Goal: Transaction & Acquisition: Purchase product/service

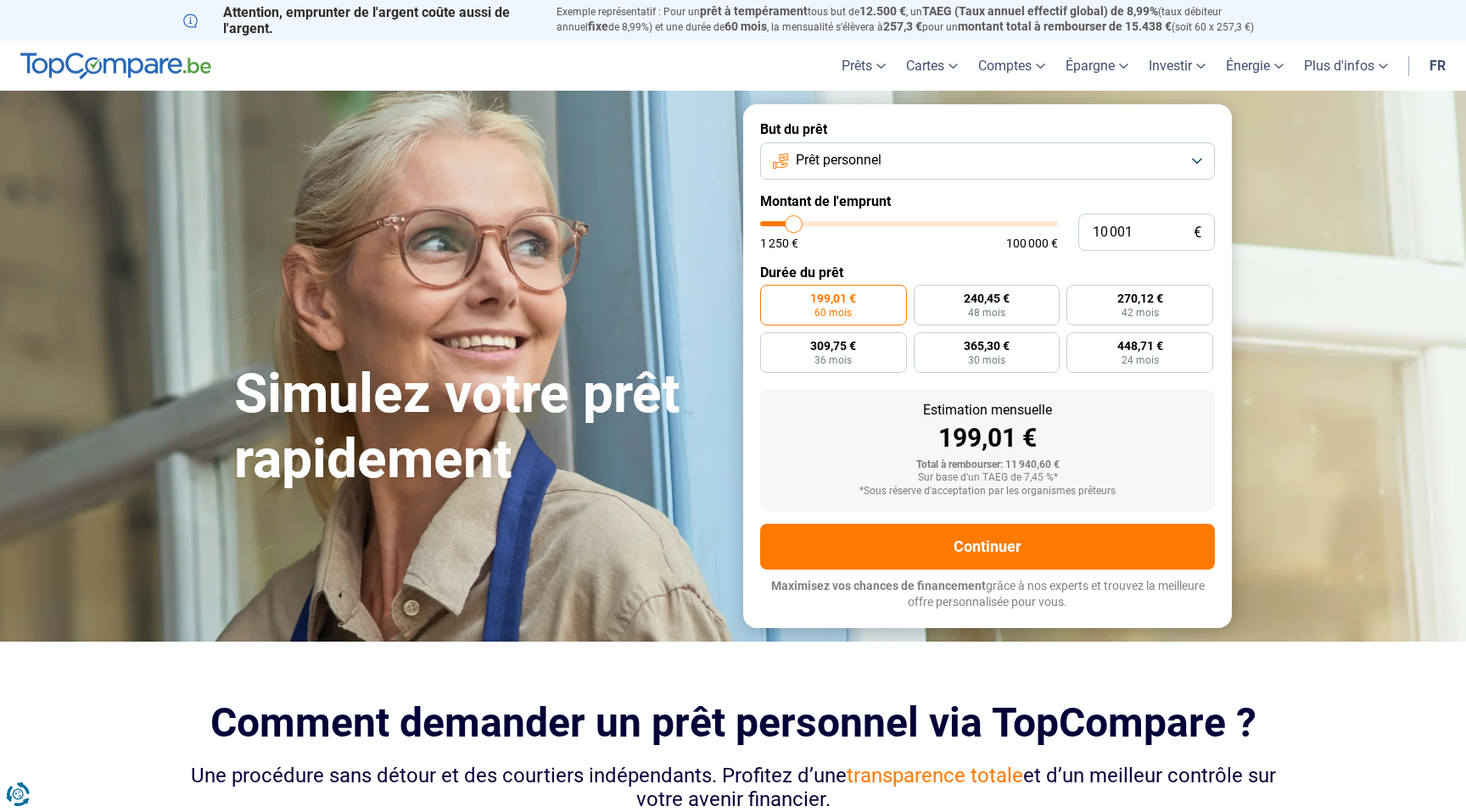
click at [918, 158] on button "Prêt personnel" at bounding box center [987, 161] width 455 height 37
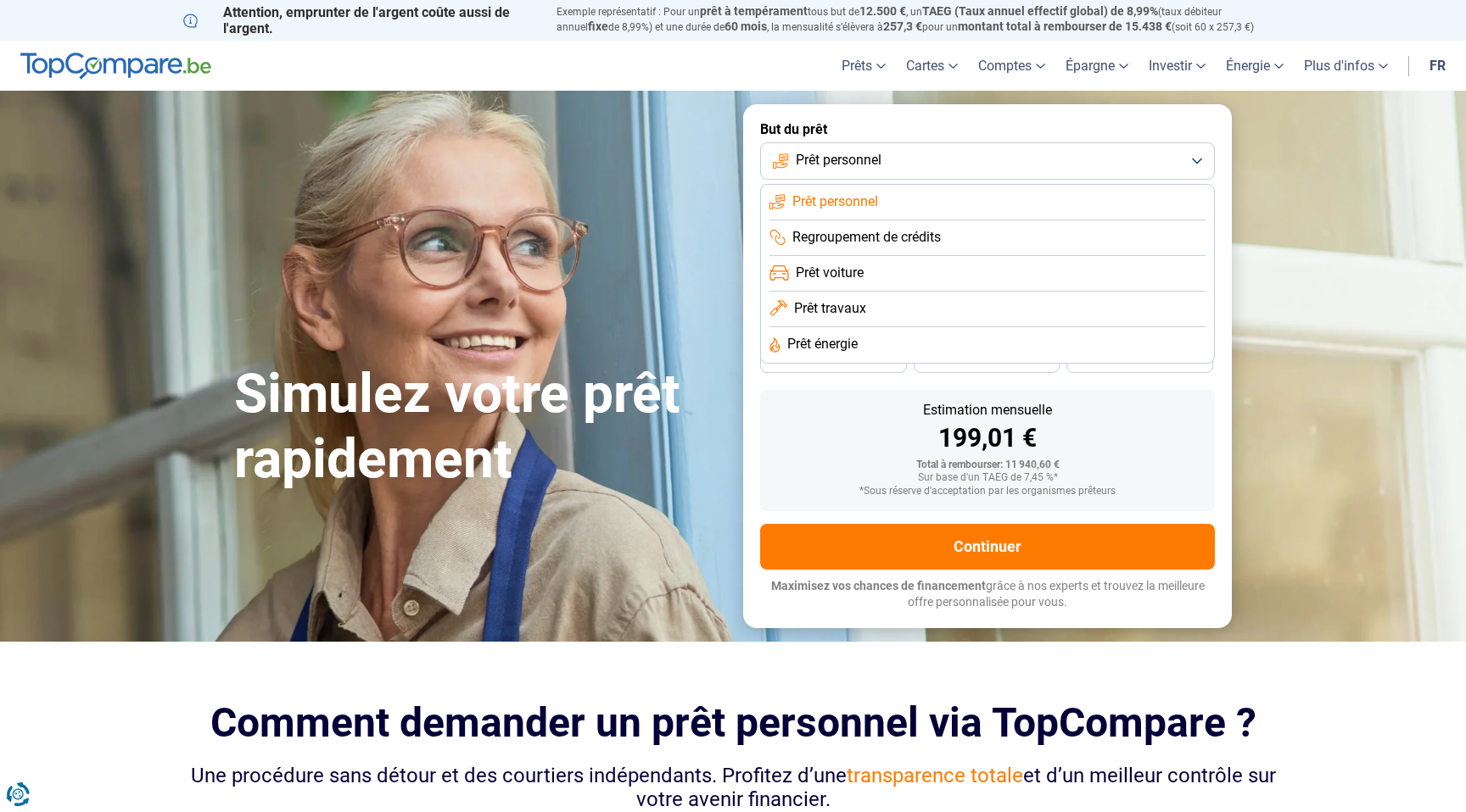
click at [829, 309] on span "Prêt travaux" at bounding box center [830, 309] width 72 height 19
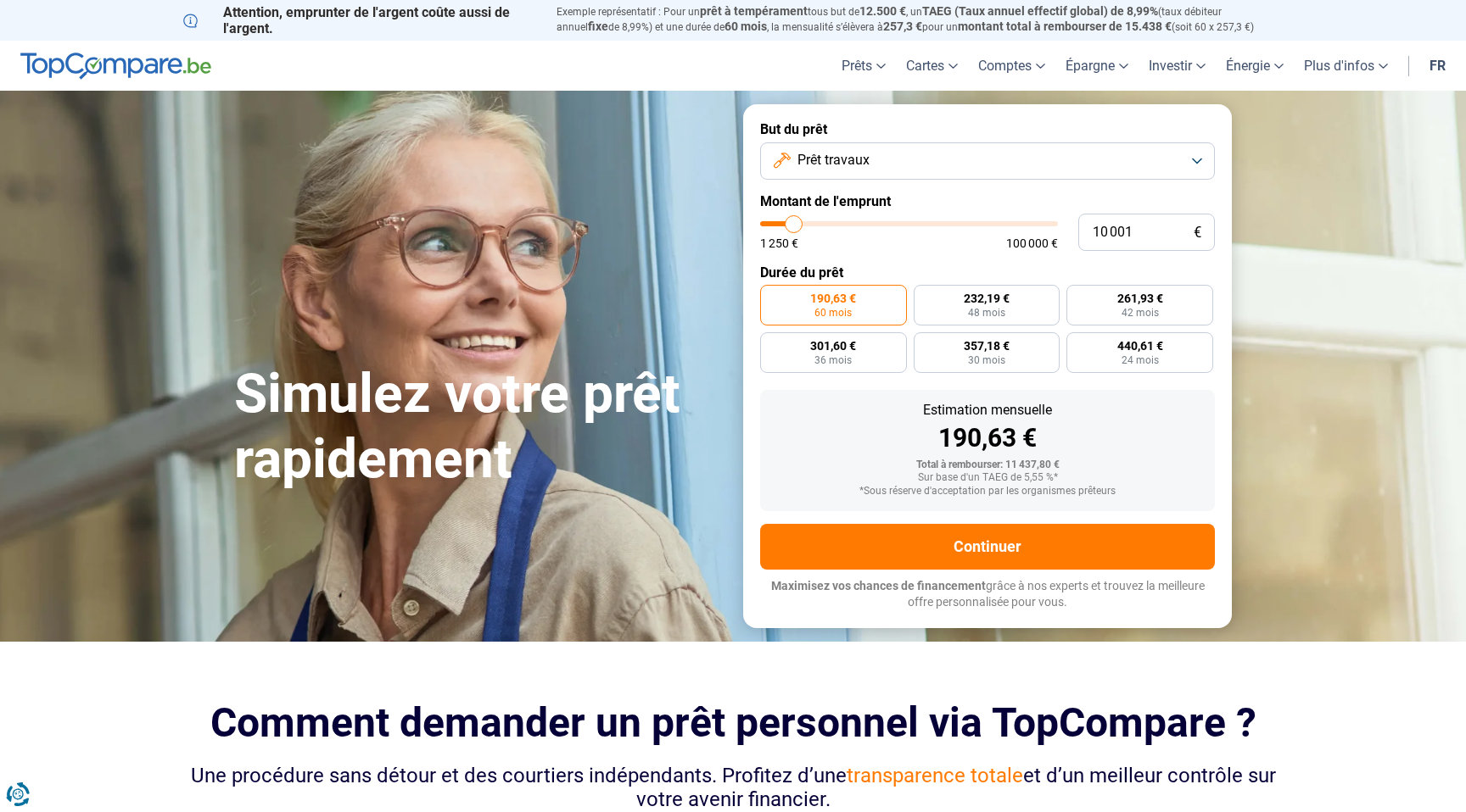
type input "11 000"
type input "11000"
type input "31 250"
type input "31250"
type input "51 500"
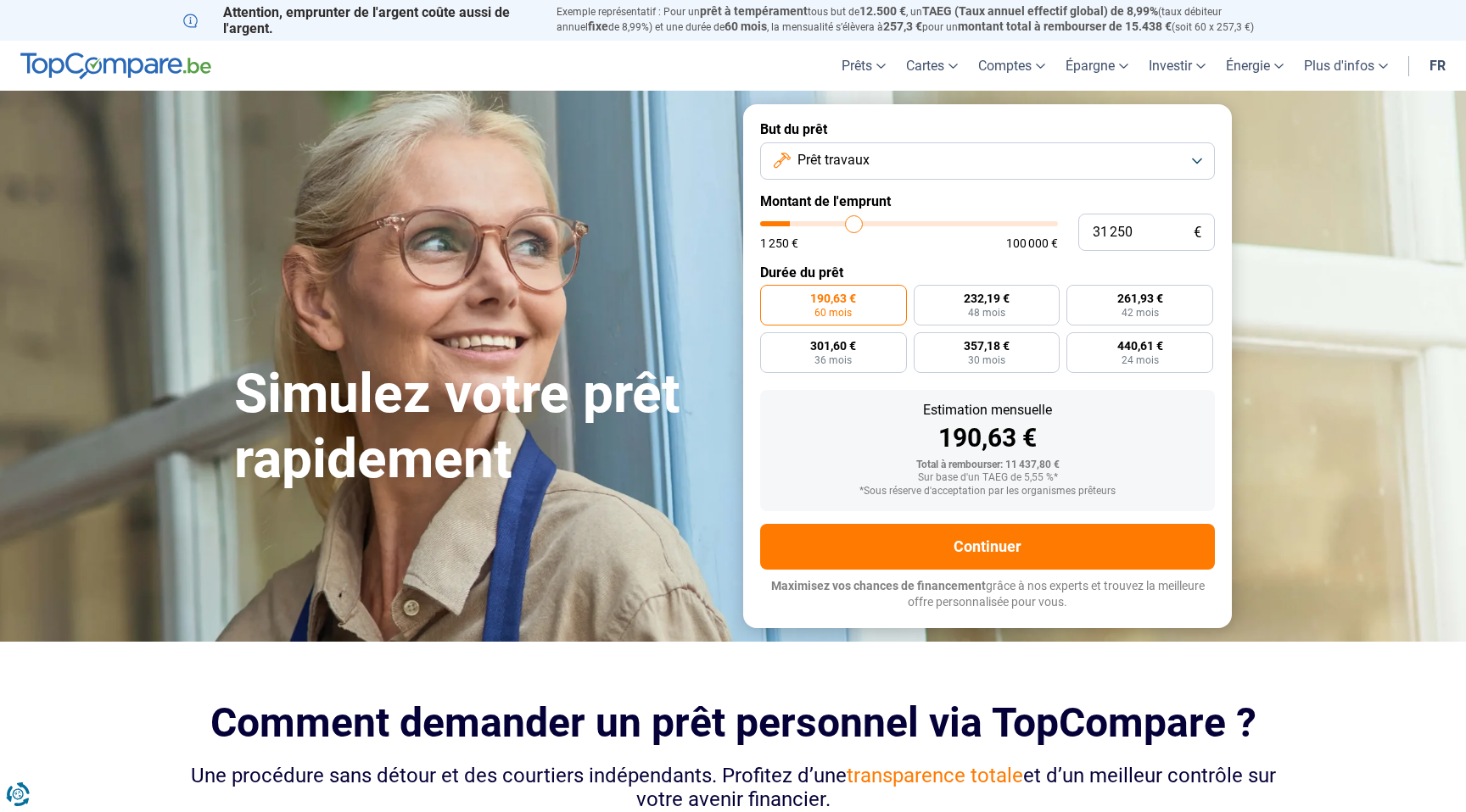
type input "51500"
type input "57 750"
type input "57750"
type input "58 500"
type input "58500"
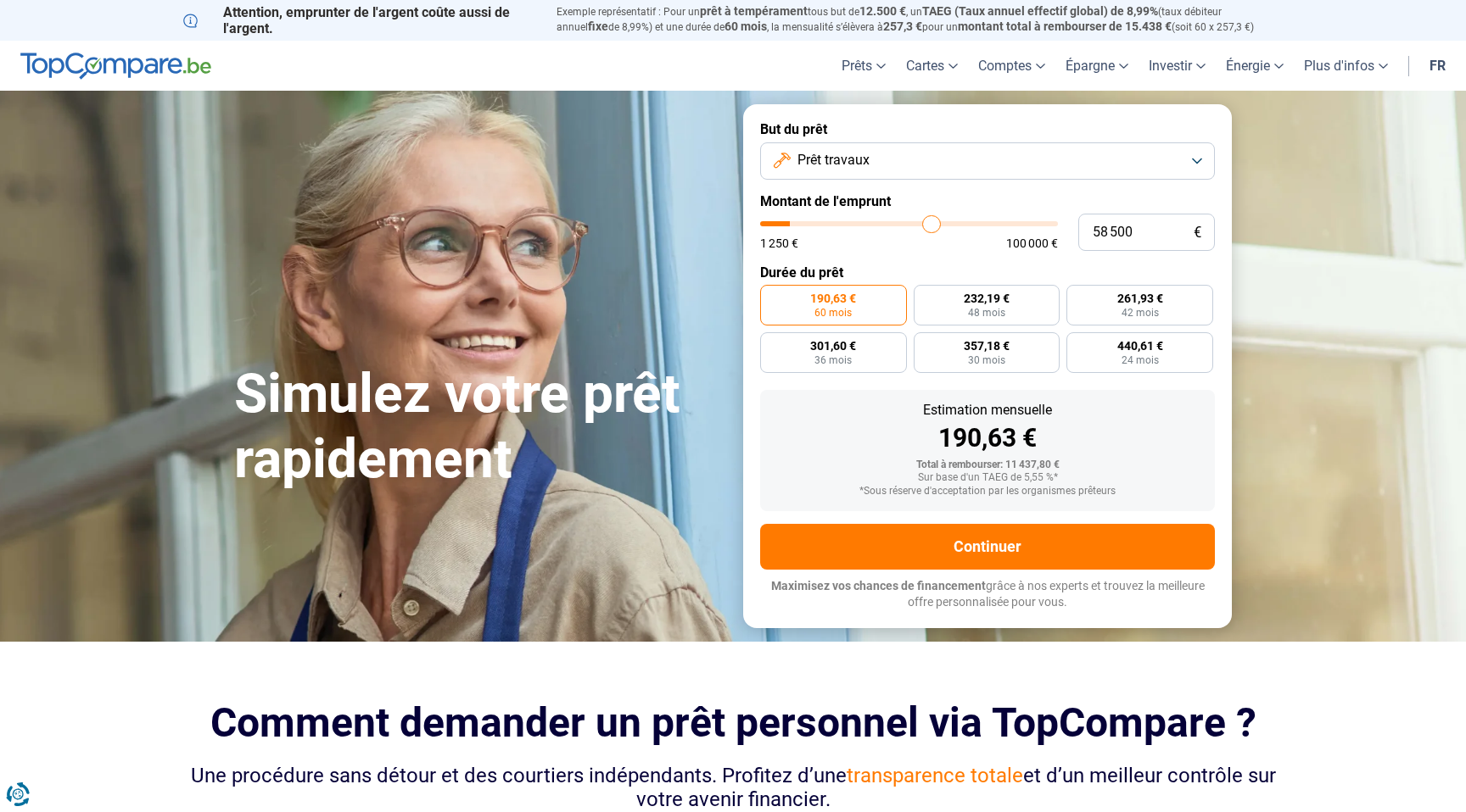
type input "58 750"
type input "58750"
type input "59 500"
type input "59500"
type input "61 500"
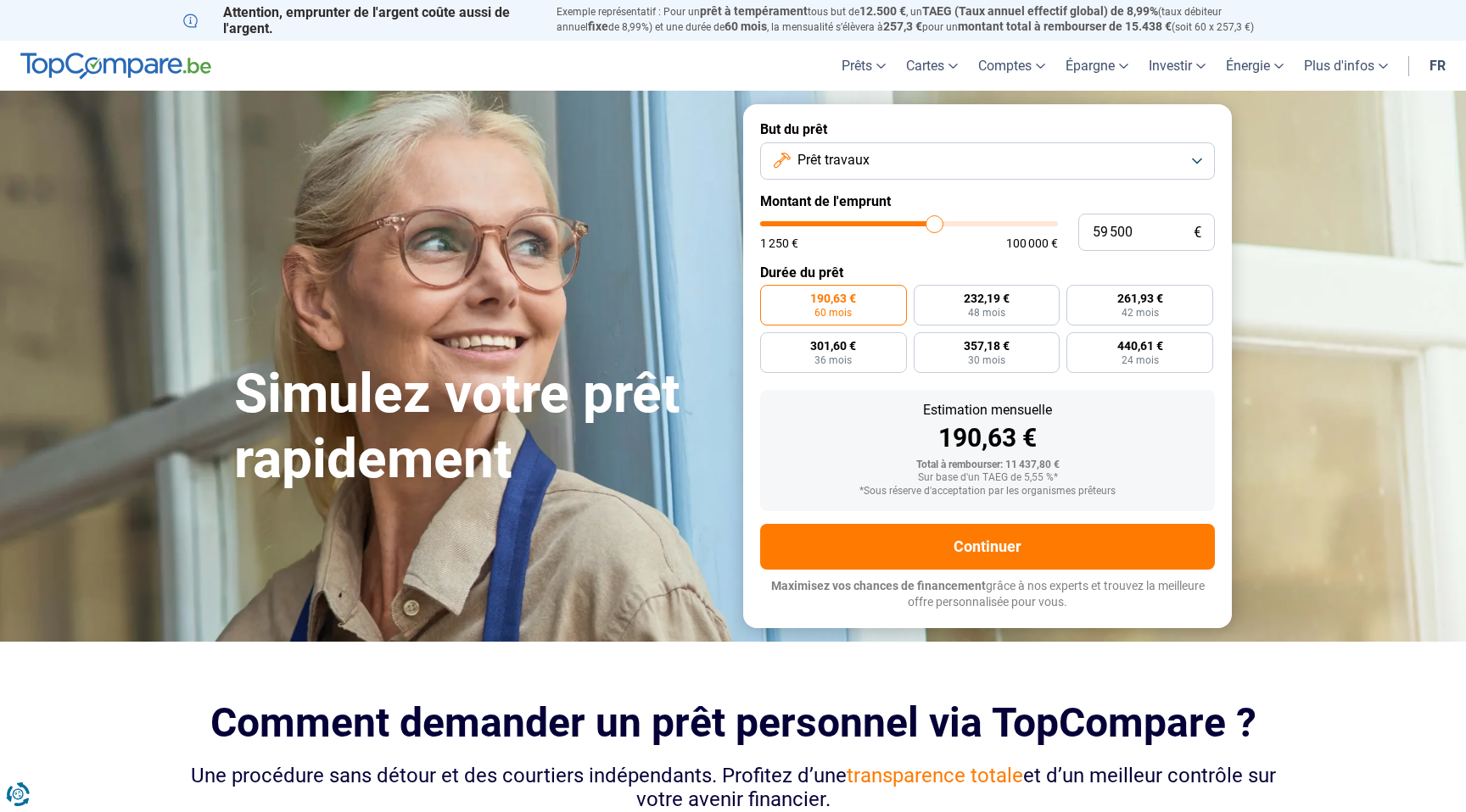
type input "61500"
type input "64 000"
type input "64000"
type input "66 500"
type input "66500"
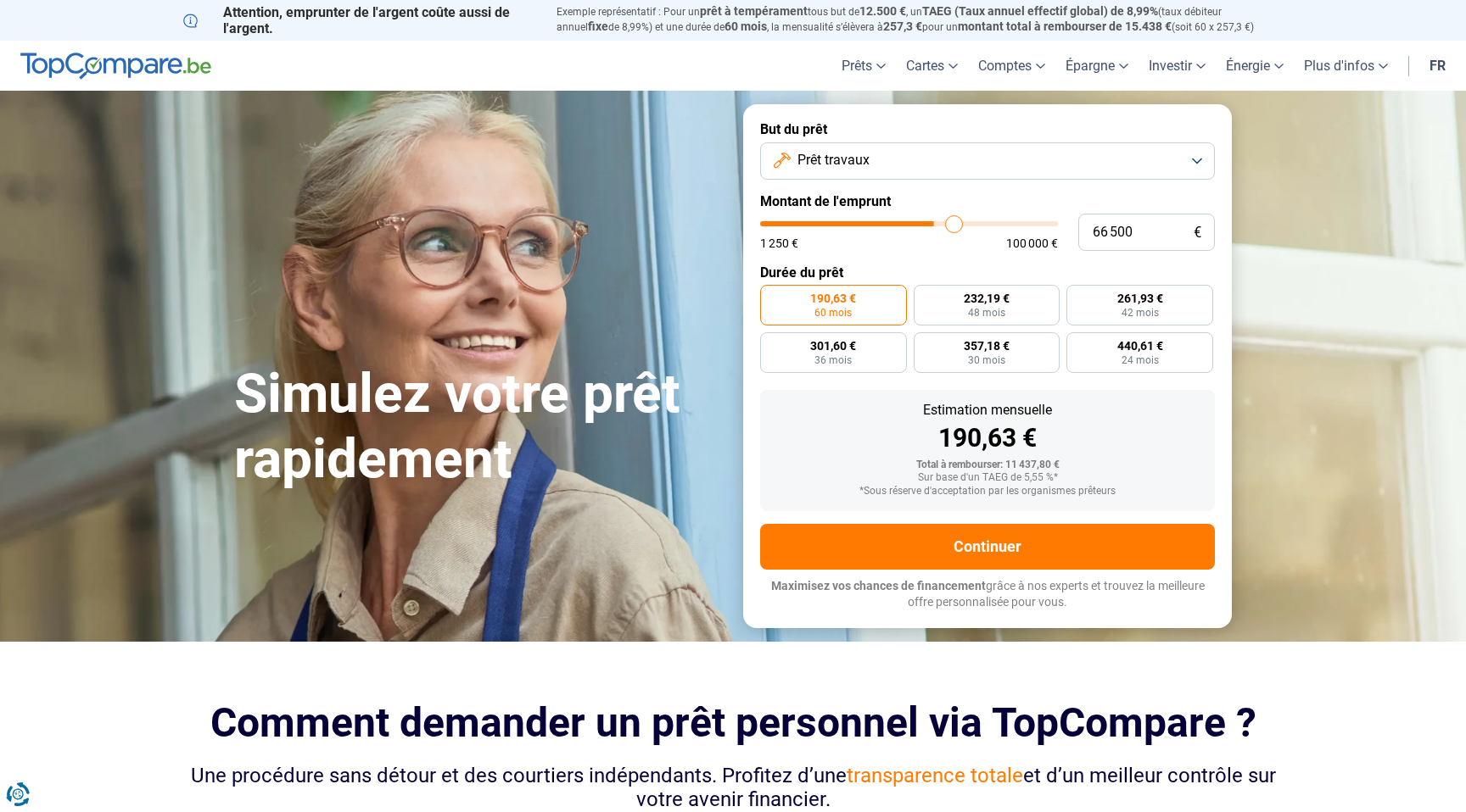
type input "68 000"
type input "68000"
type input "68 250"
type input "68250"
type input "68 500"
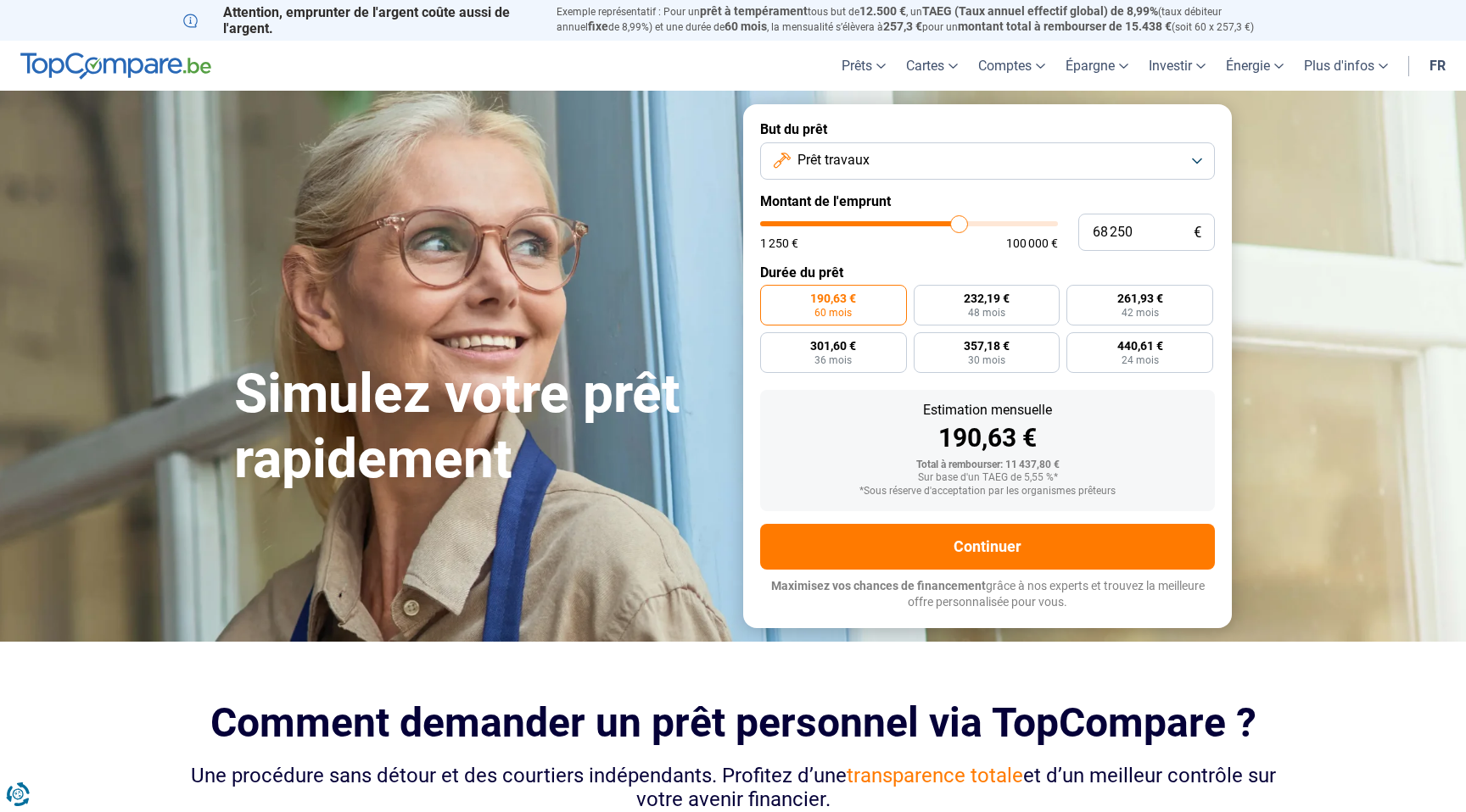
type input "68500"
type input "68 750"
type input "68750"
type input "69 000"
type input "69000"
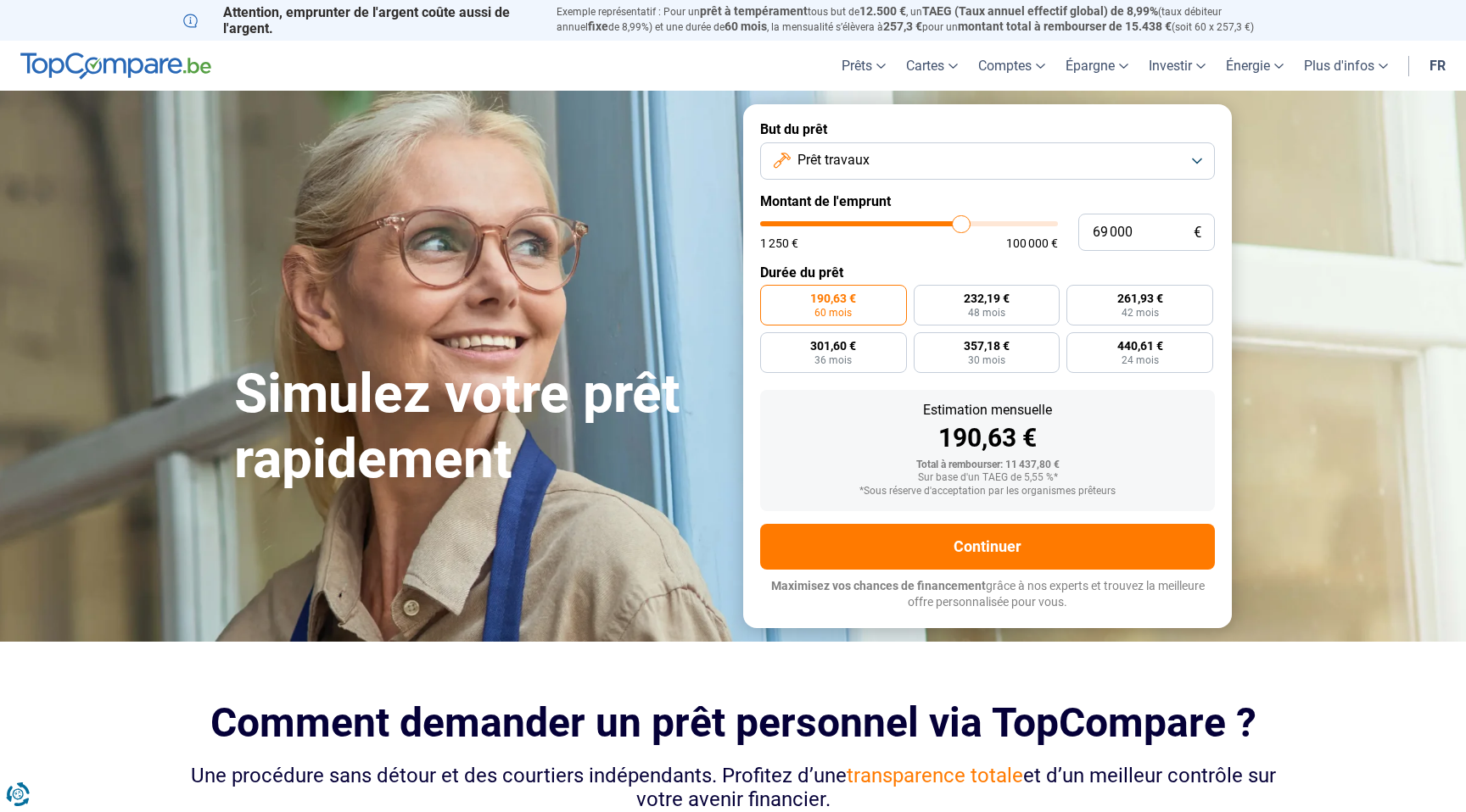
type input "69 250"
type input "69250"
type input "69 500"
type input "69500"
type input "69 750"
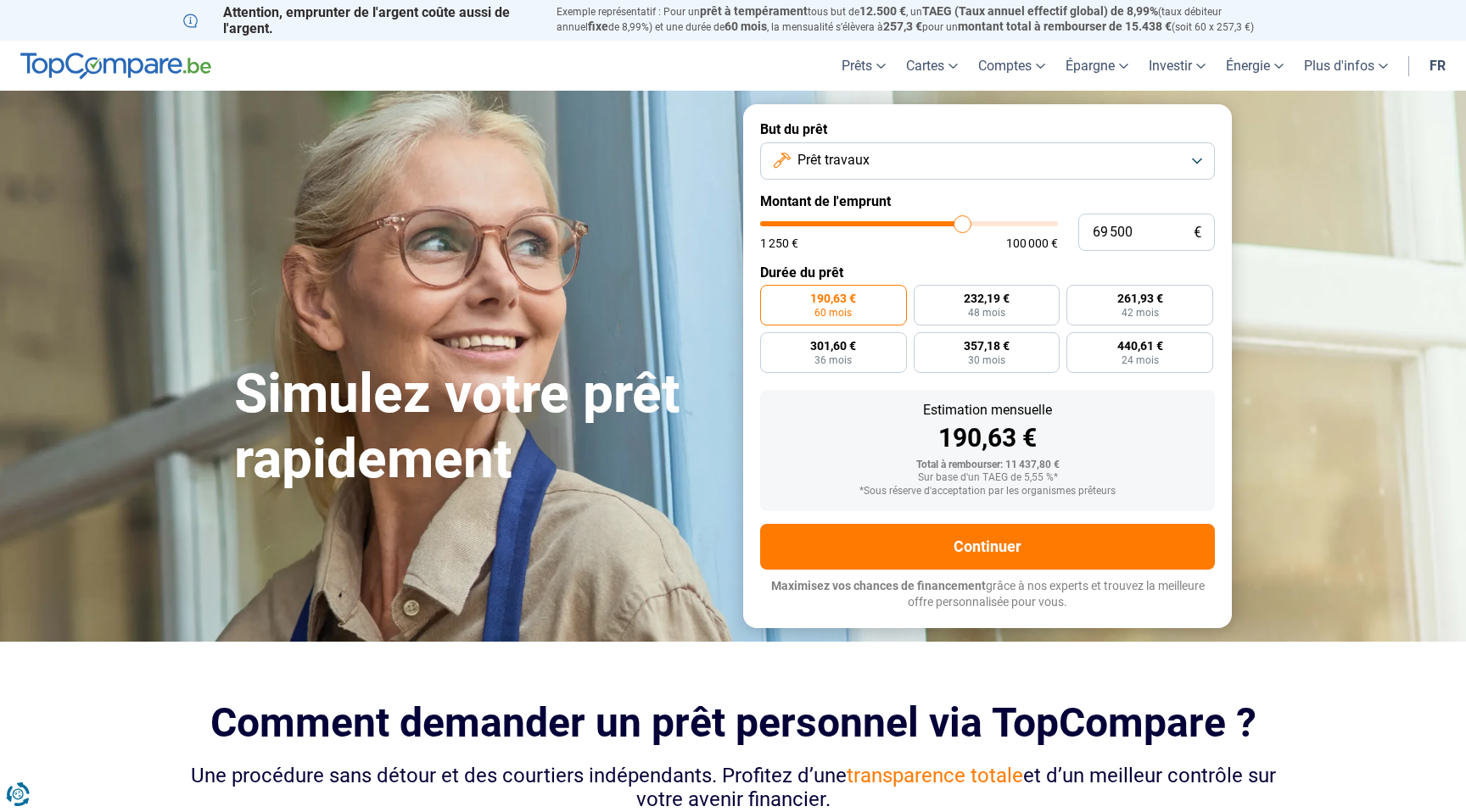
type input "69750"
type input "70 000"
type input "70000"
type input "70 250"
drag, startPoint x: 788, startPoint y: 224, endPoint x: 964, endPoint y: 232, distance: 176.2
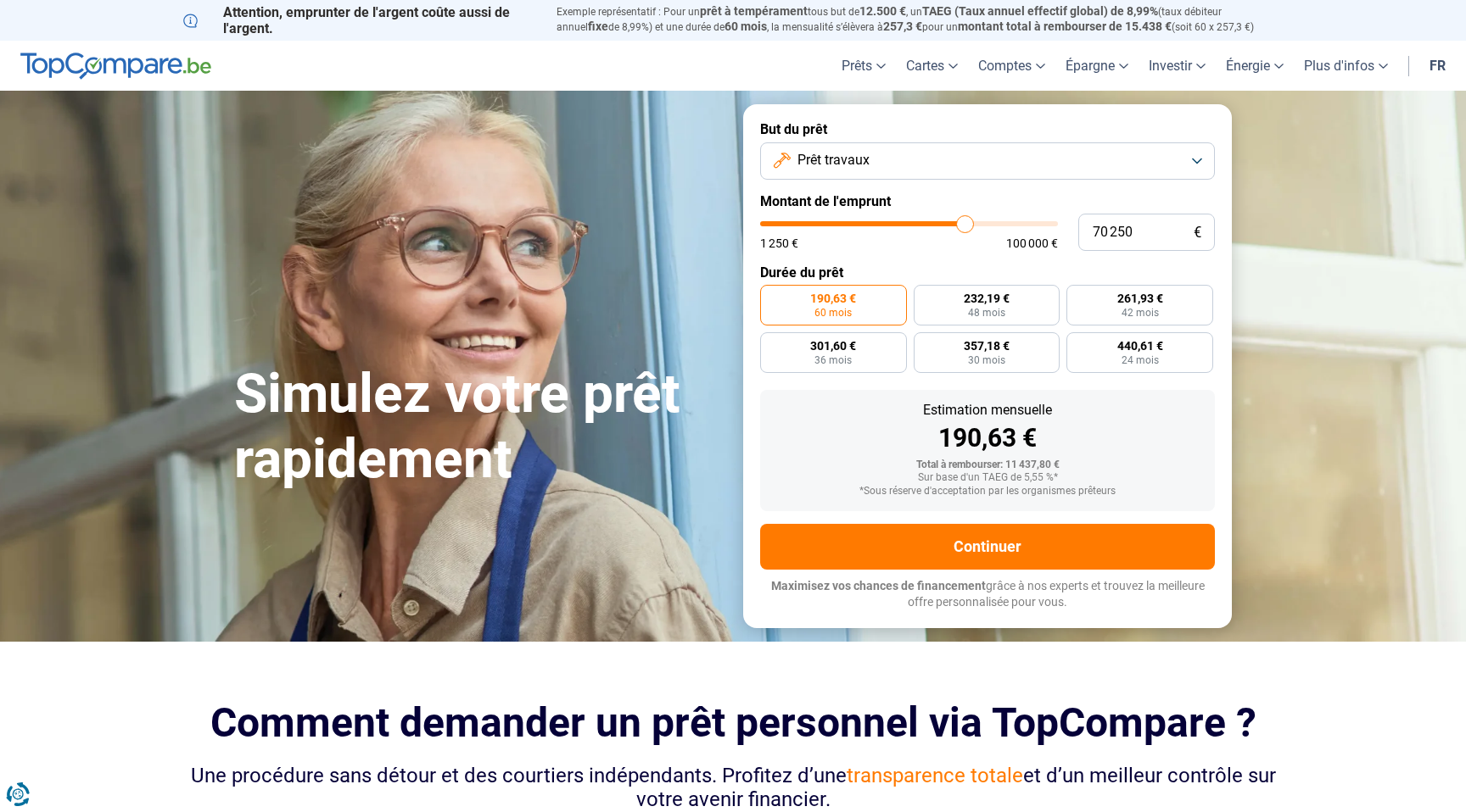
type input "70250"
click at [964, 227] on input "range" at bounding box center [909, 223] width 298 height 5
radio input "false"
click at [963, 225] on input "range" at bounding box center [909, 223] width 298 height 5
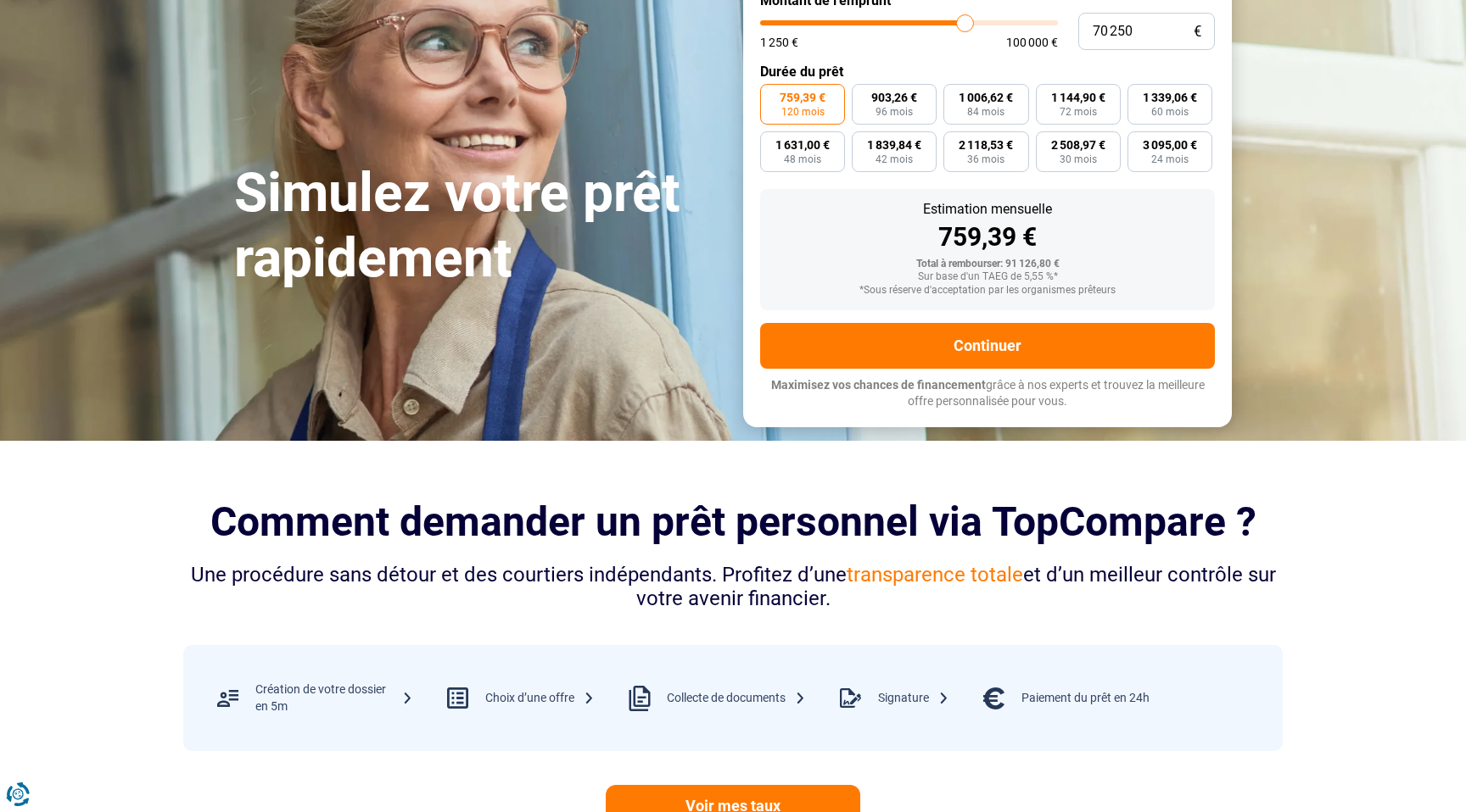
scroll to position [189, 0]
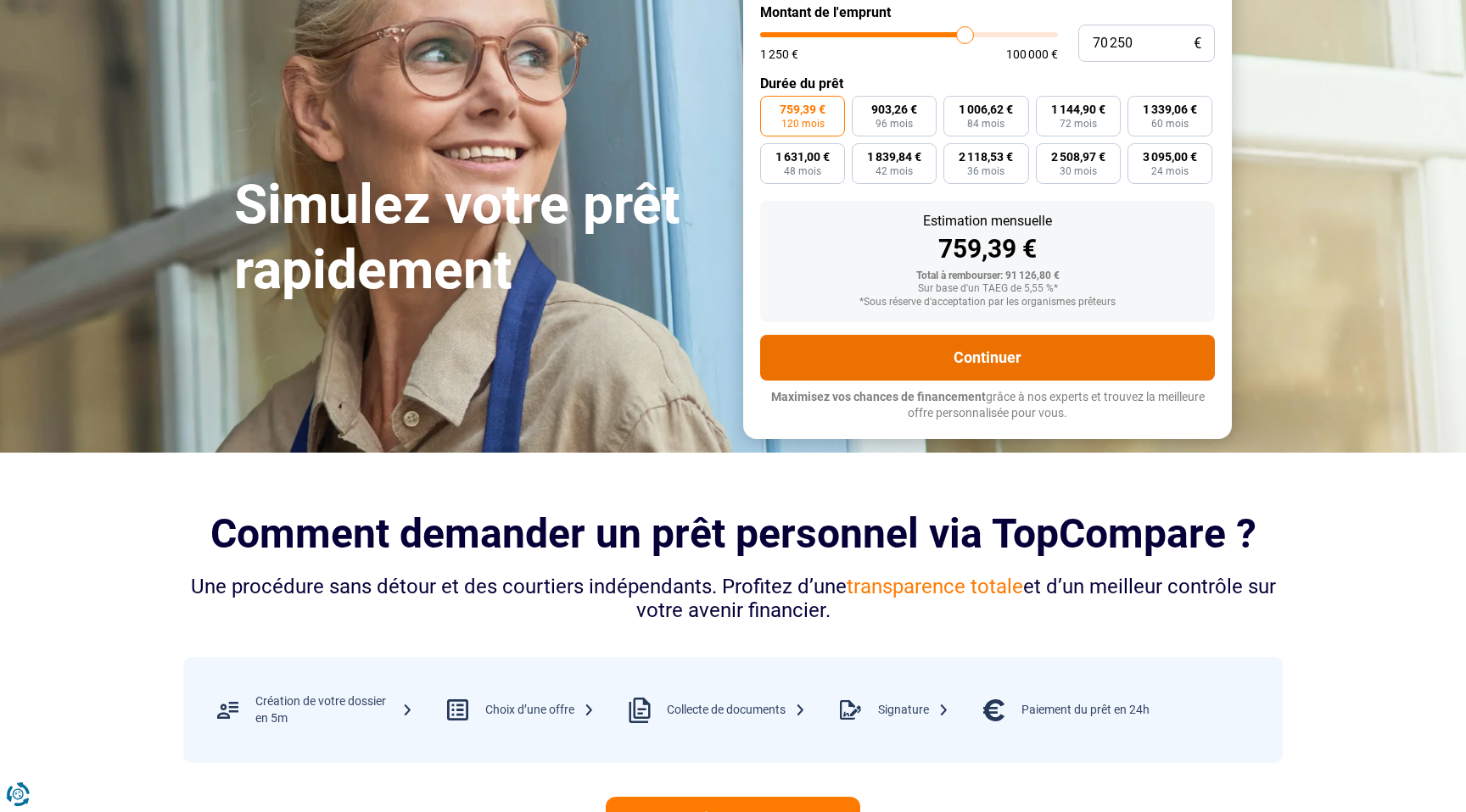
click at [1025, 372] on button "Continuer" at bounding box center [987, 357] width 455 height 45
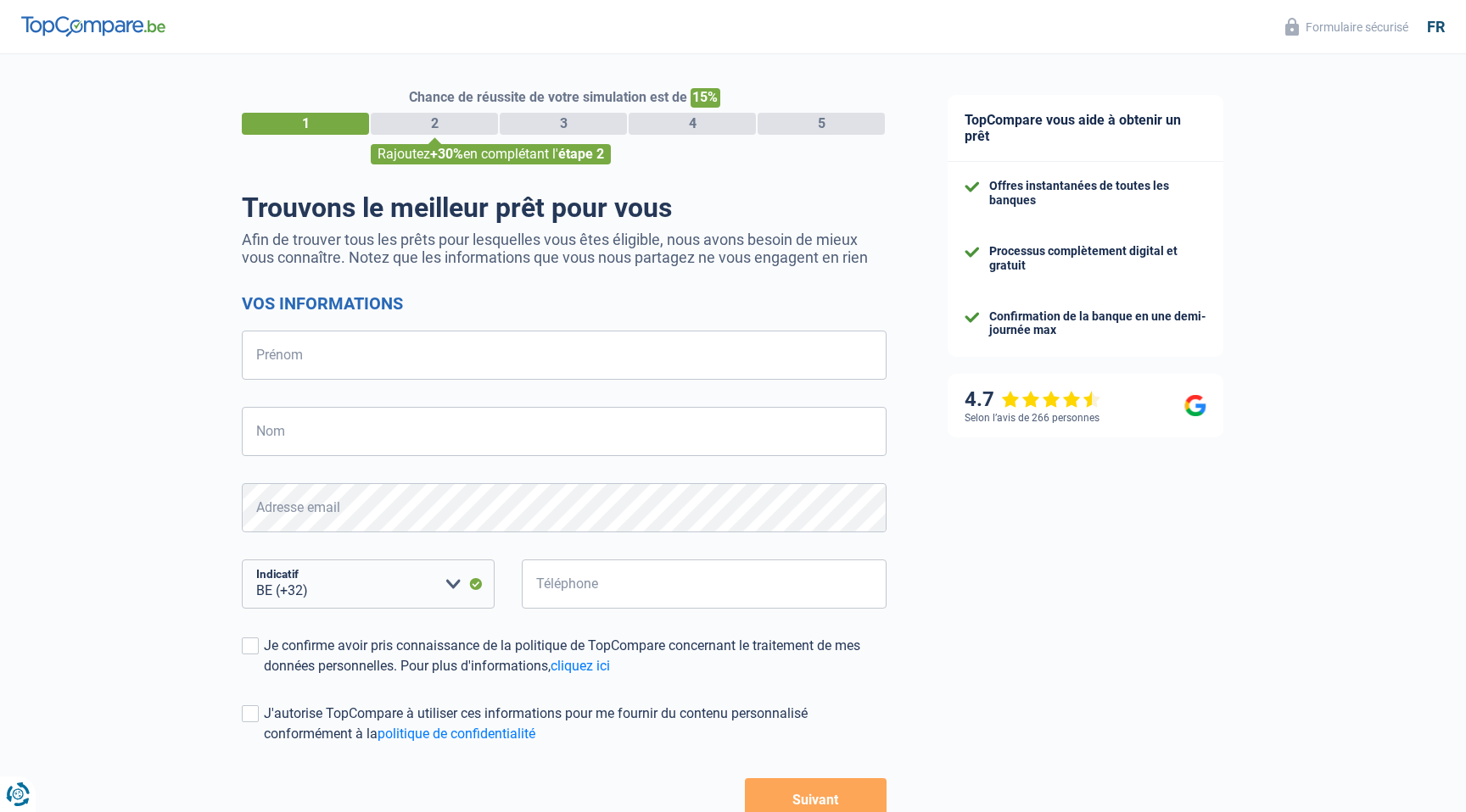
select select "32"
